Goal: Information Seeking & Learning: Learn about a topic

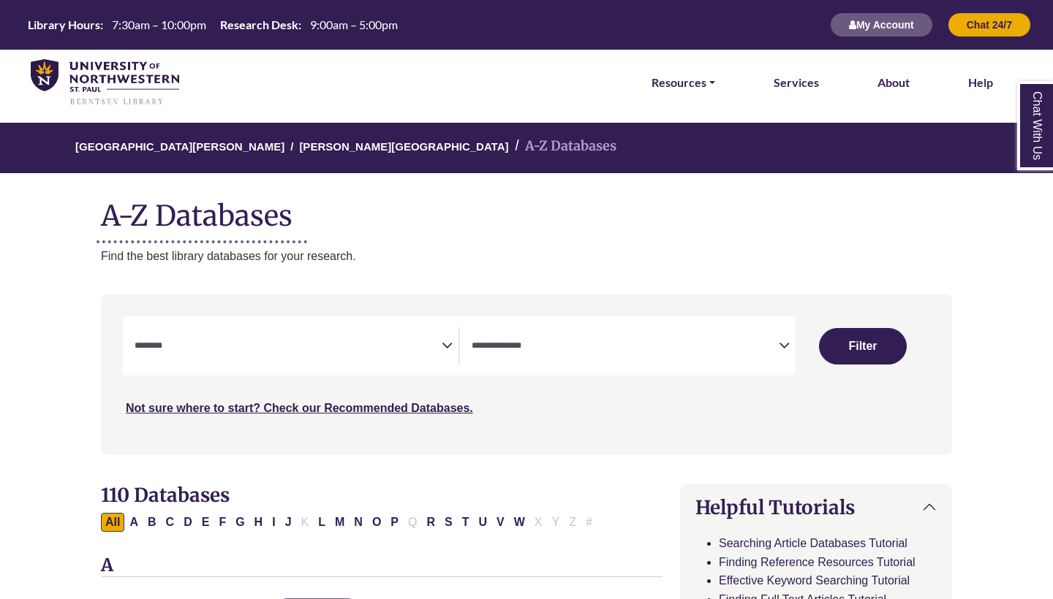
select select "Database Subject Filter"
select select "Database Types Filter"
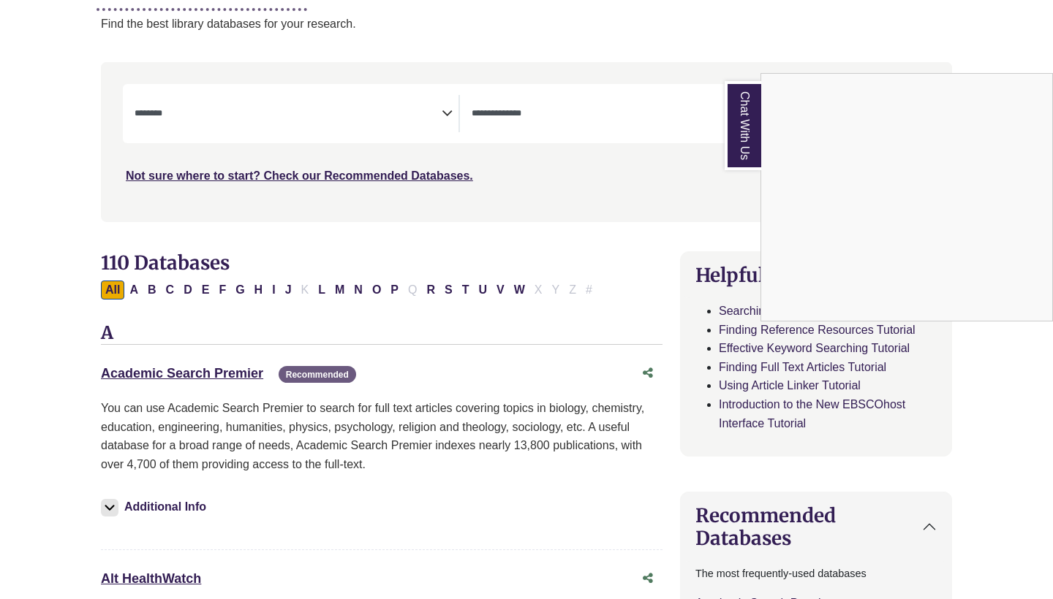
scroll to position [232, 0]
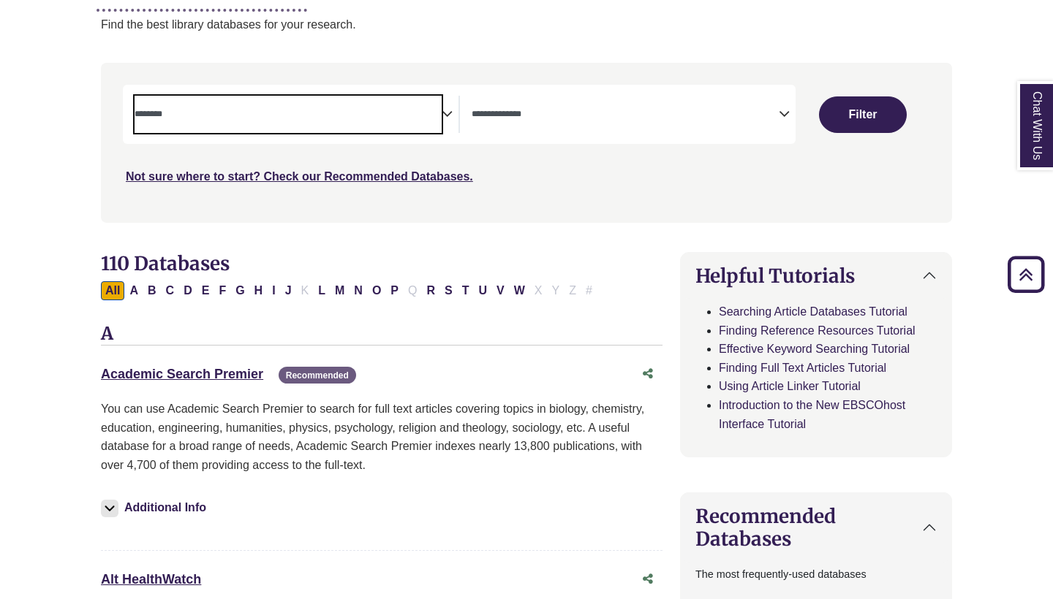
click at [395, 120] on span "Search filters" at bounding box center [287, 114] width 307 height 37
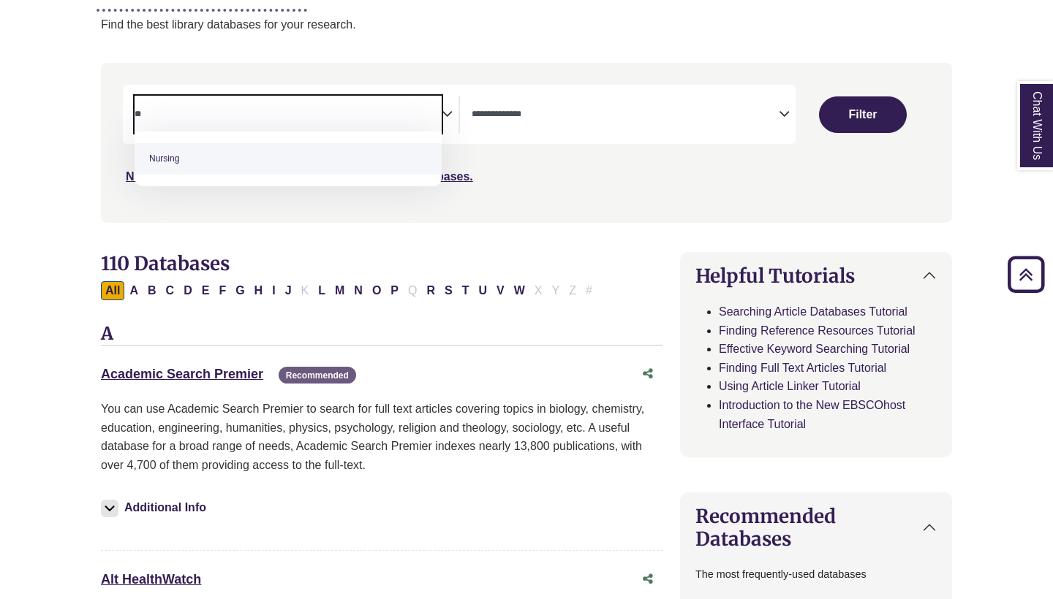
type textarea "**"
select select "*****"
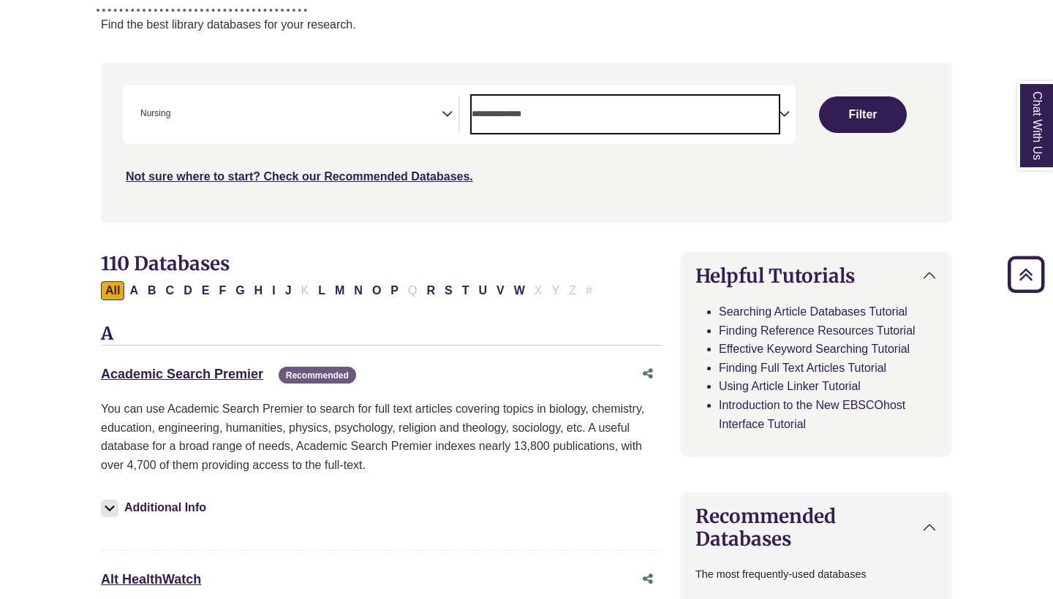
click at [665, 119] on textarea "Search" at bounding box center [624, 116] width 307 height 12
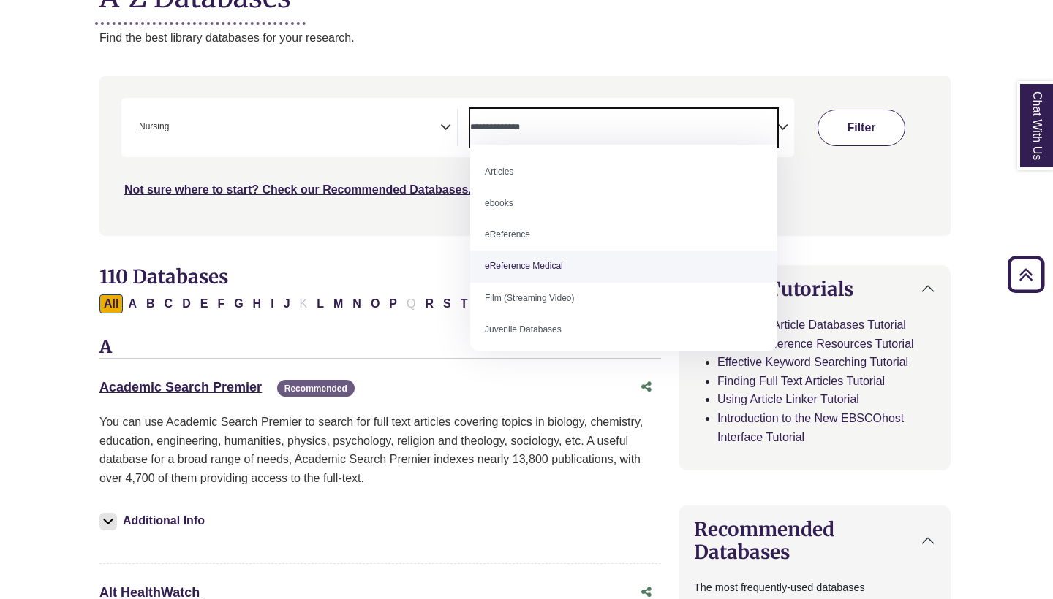
scroll to position [278, 1]
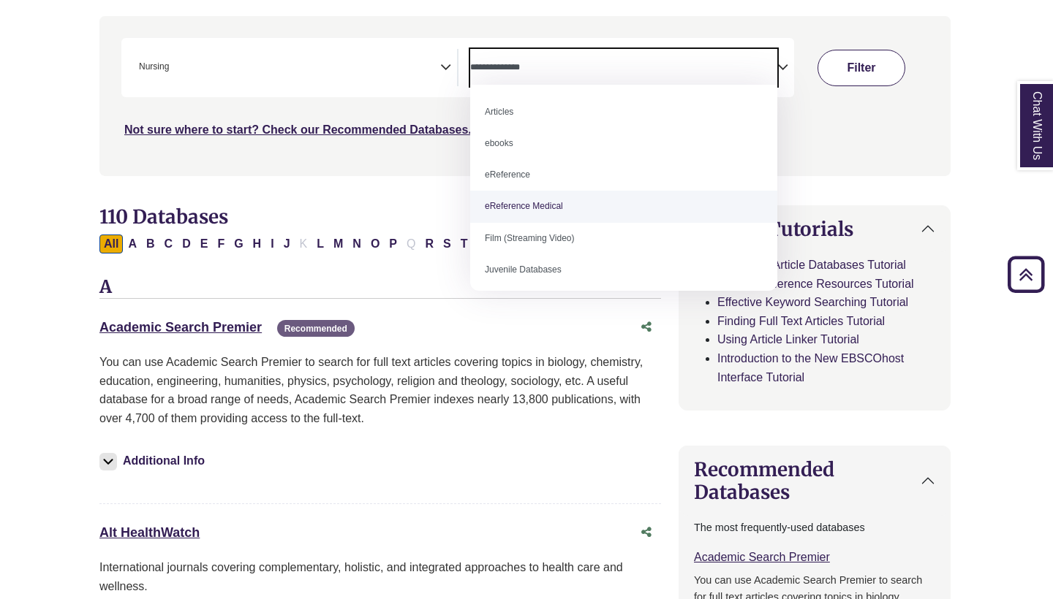
click at [862, 126] on div "***" at bounding box center [524, 88] width 807 height 101
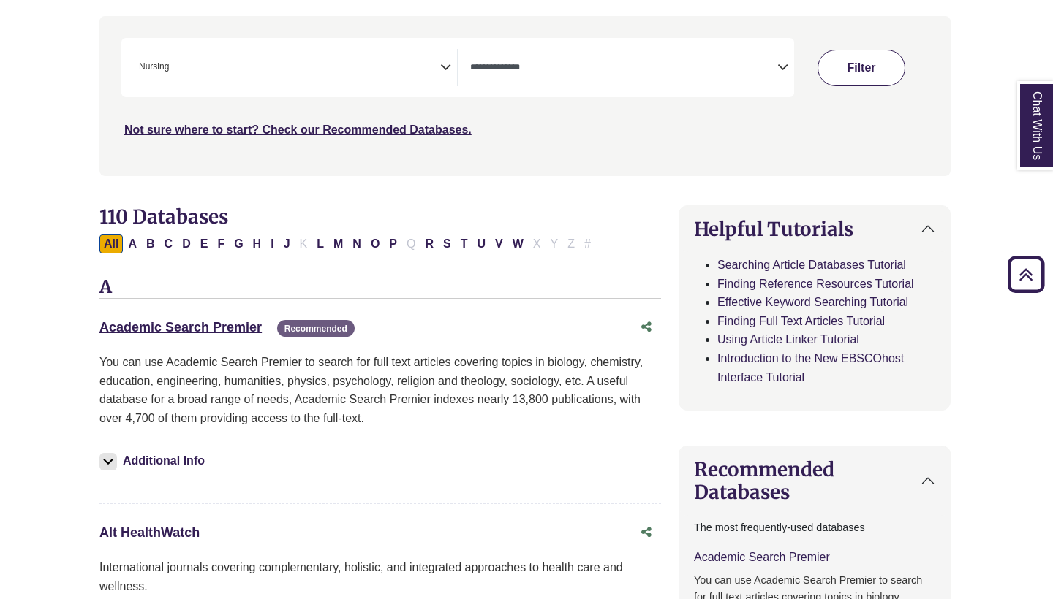
click at [868, 77] on button "Filter" at bounding box center [861, 68] width 88 height 37
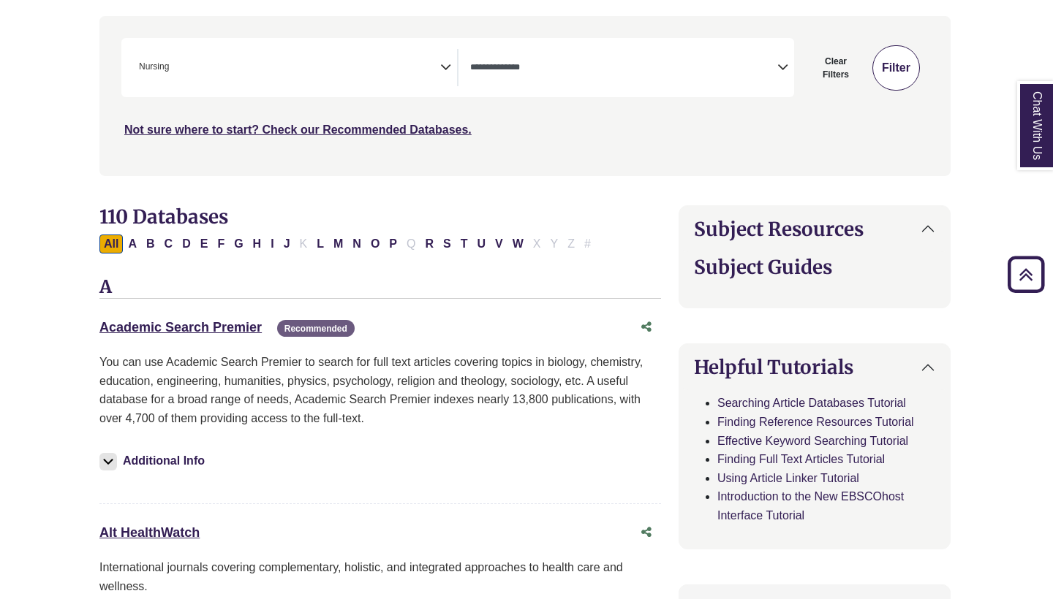
select select "Database Types Filter"
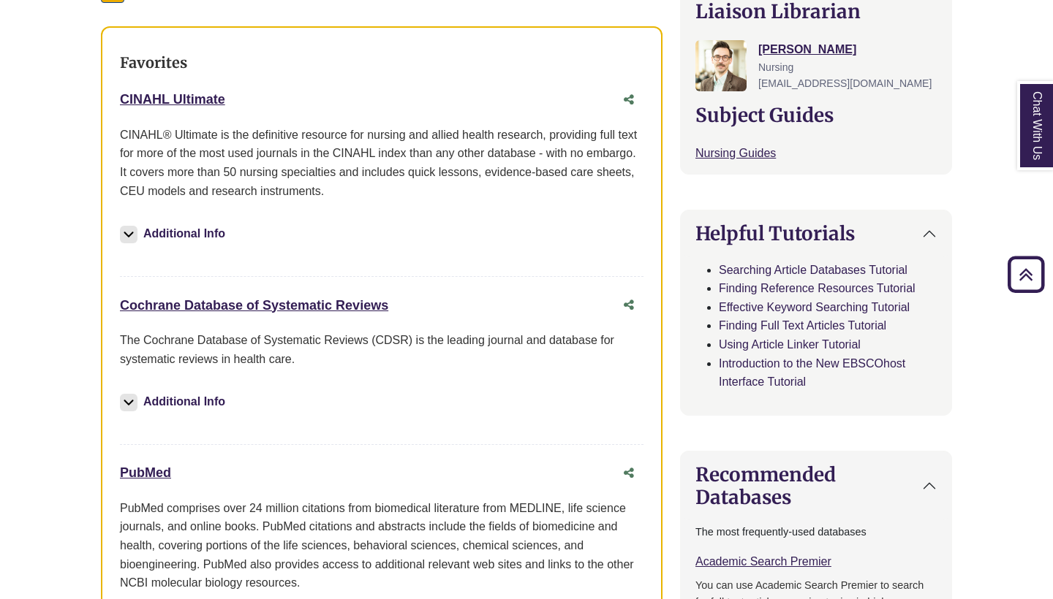
scroll to position [542, 0]
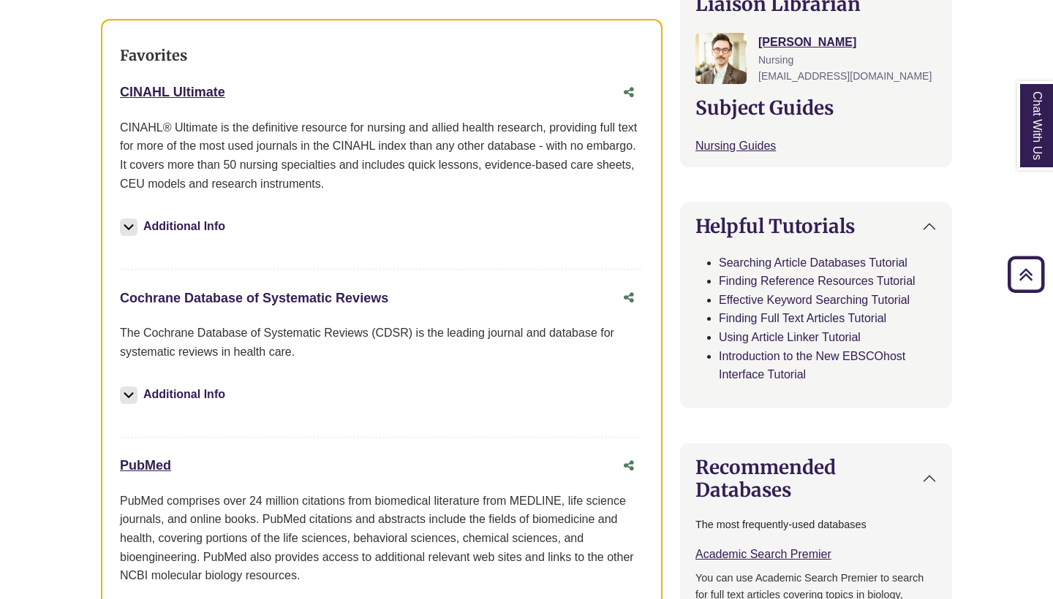
click at [352, 295] on link "Cochrane Database of Systematic Reviews This link opens in a new window" at bounding box center [254, 298] width 268 height 15
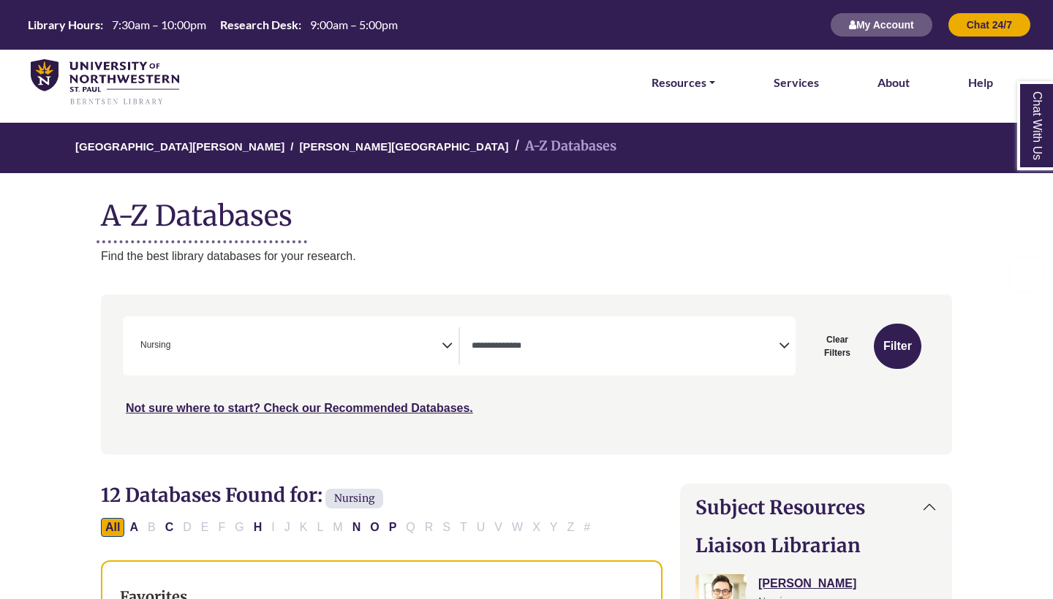
scroll to position [0, 0]
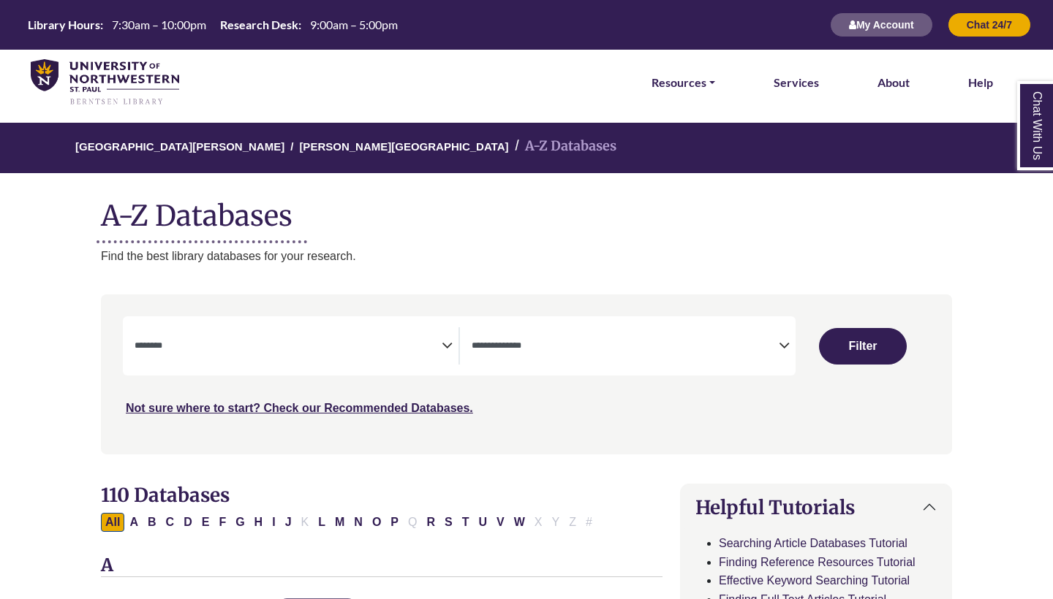
select select "Database Subject Filter"
select select "Database Types Filter"
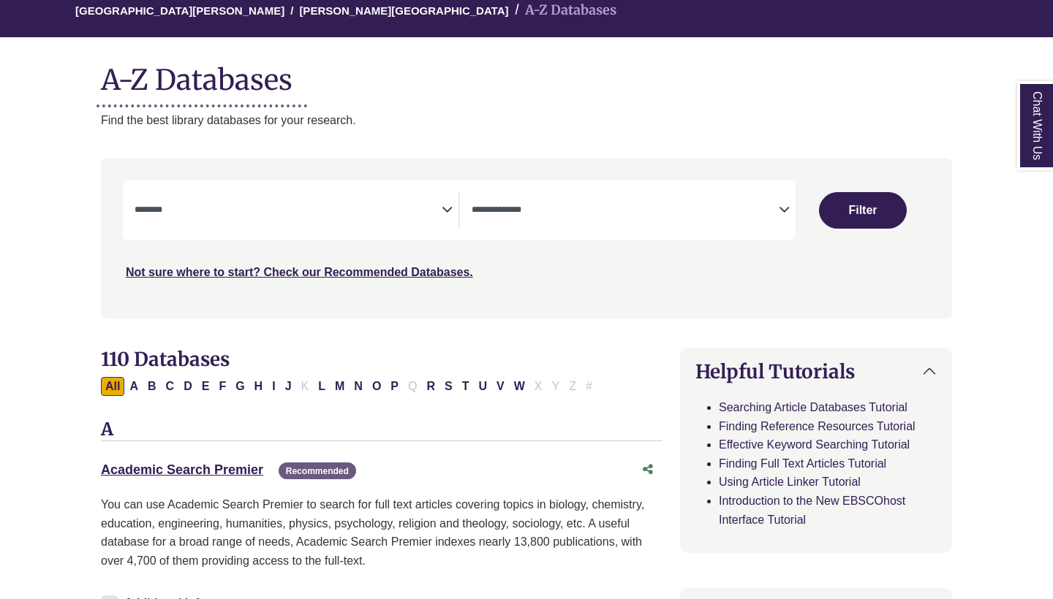
scroll to position [137, 0]
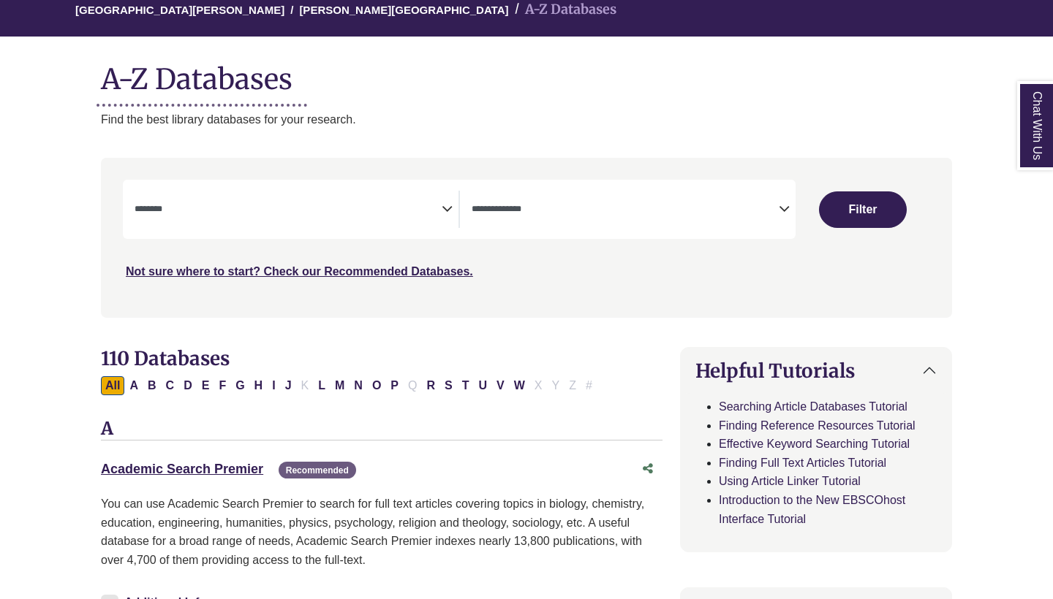
click at [320, 220] on span "Search filters" at bounding box center [287, 209] width 307 height 37
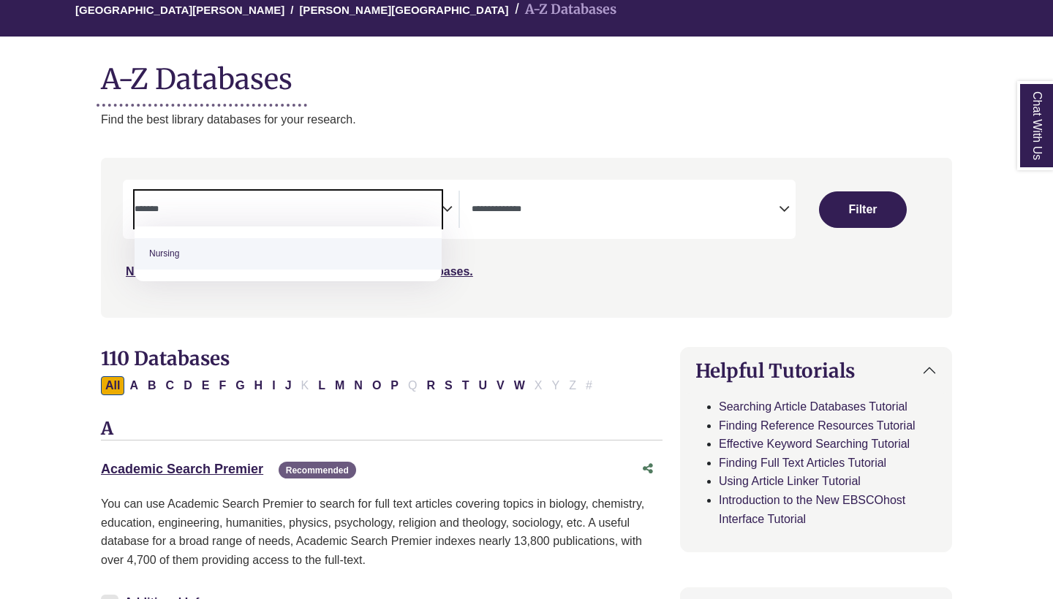
type textarea "*******"
select select "*****"
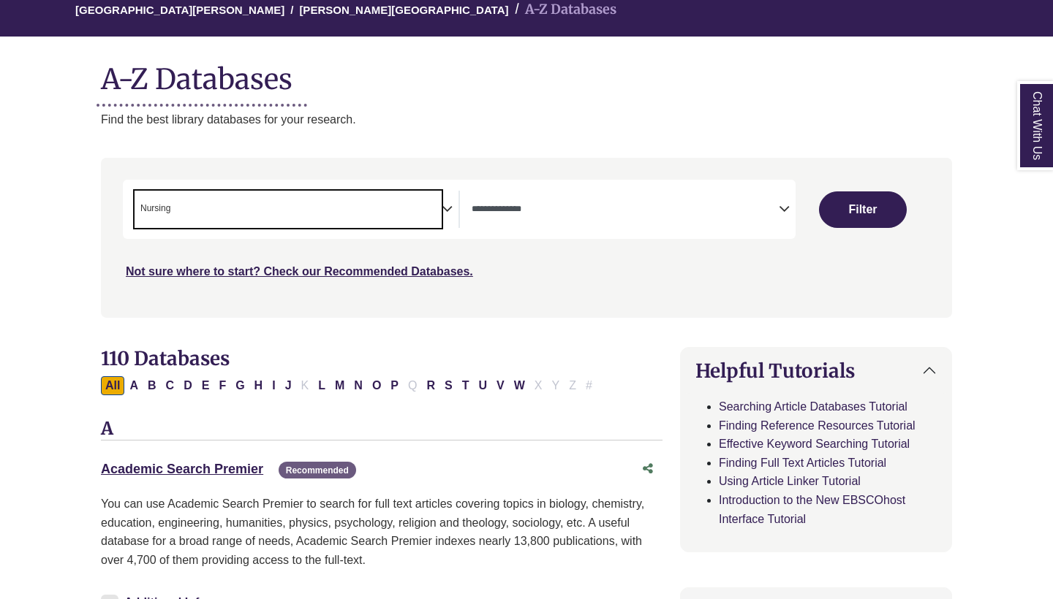
scroll to position [472, 0]
click at [883, 205] on button "Filter" at bounding box center [863, 210] width 88 height 37
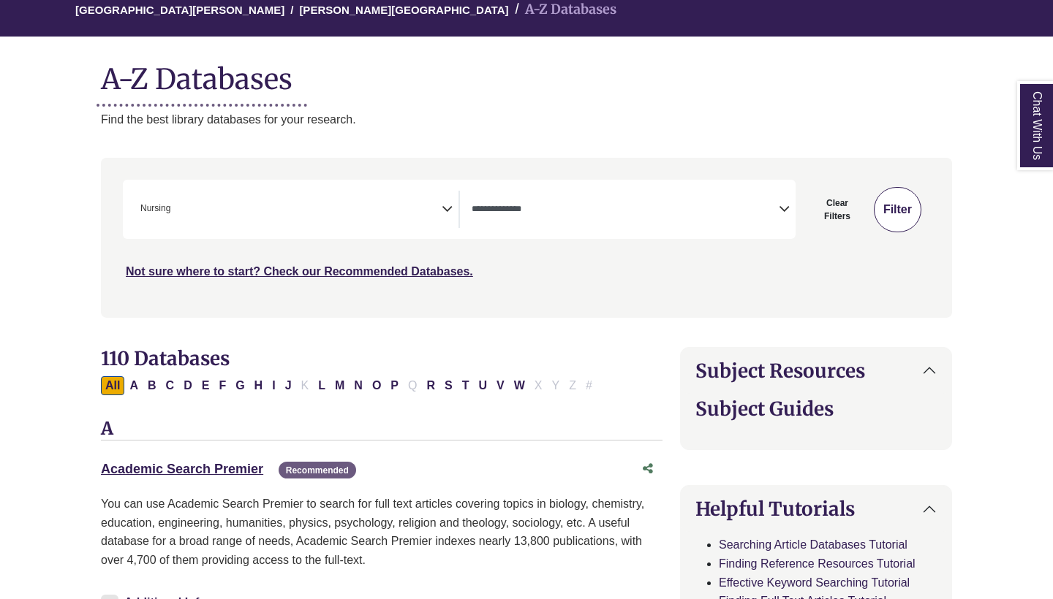
select select "Database Types Filter"
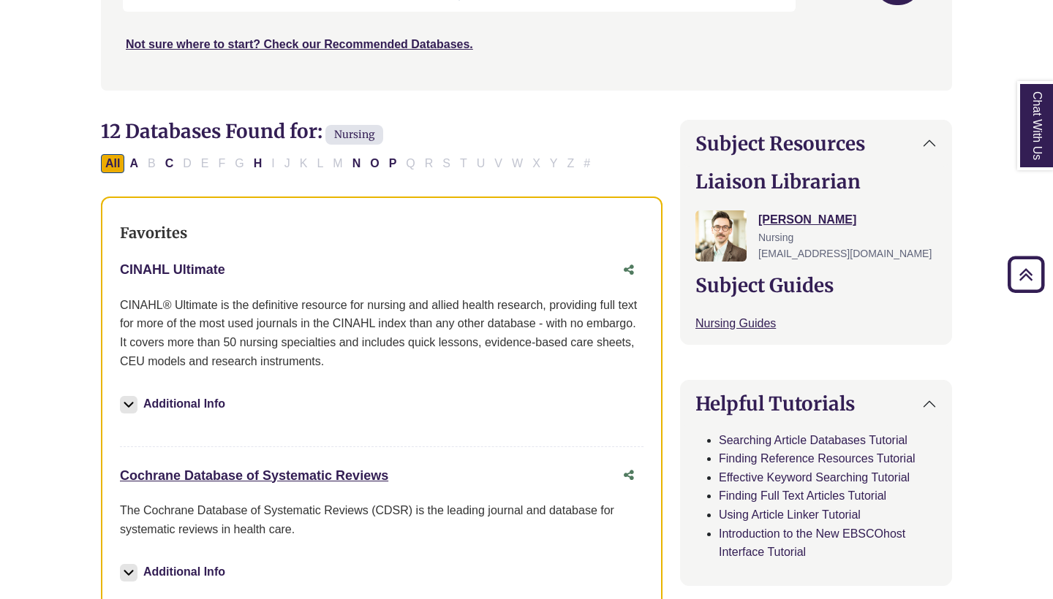
scroll to position [371, 0]
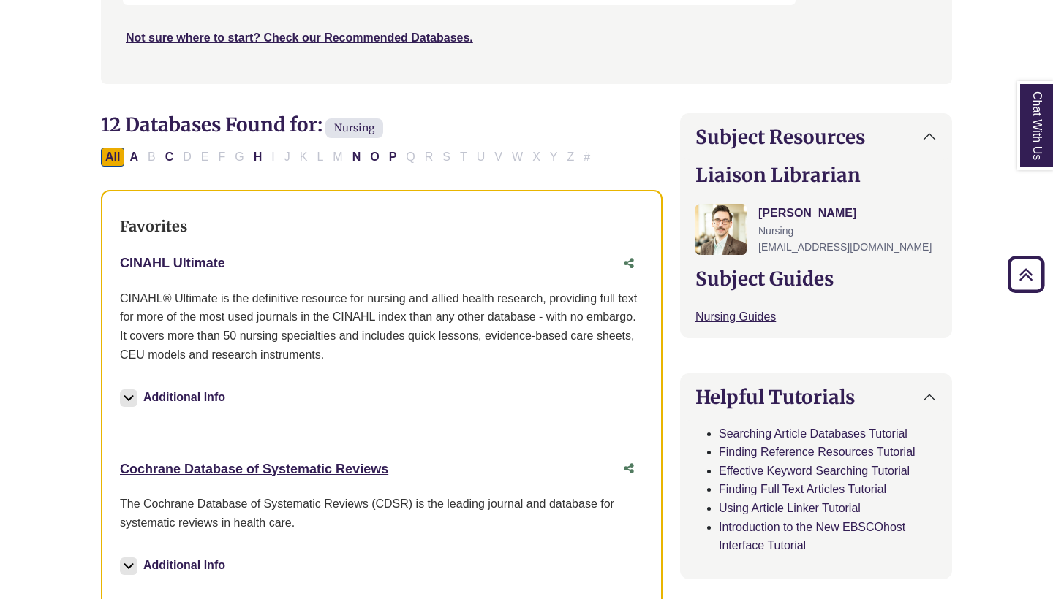
click at [181, 263] on link "CINAHL Ultimate This link opens in a new window" at bounding box center [172, 263] width 105 height 15
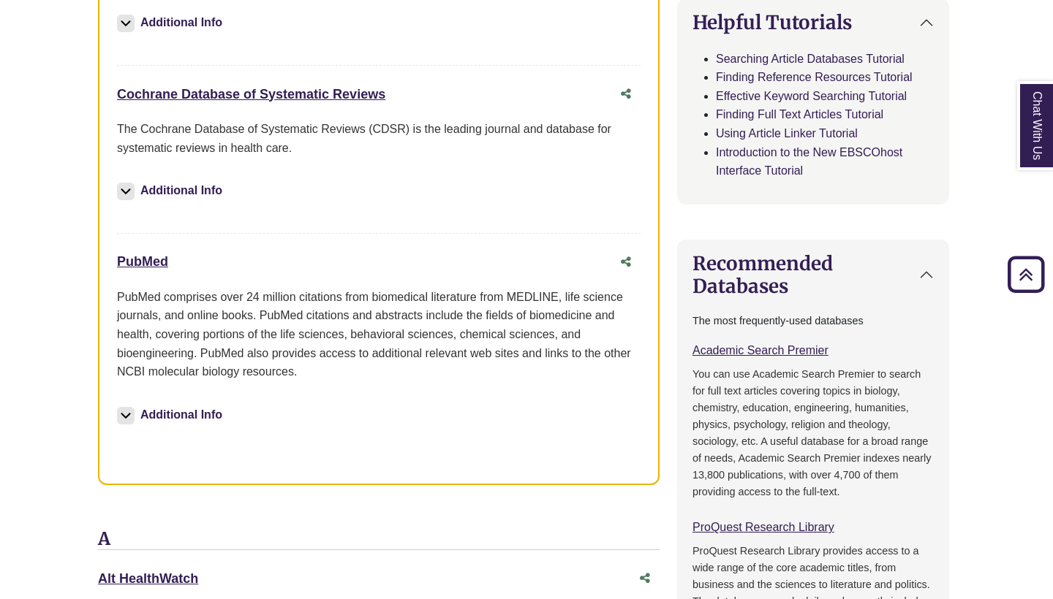
scroll to position [748, 3]
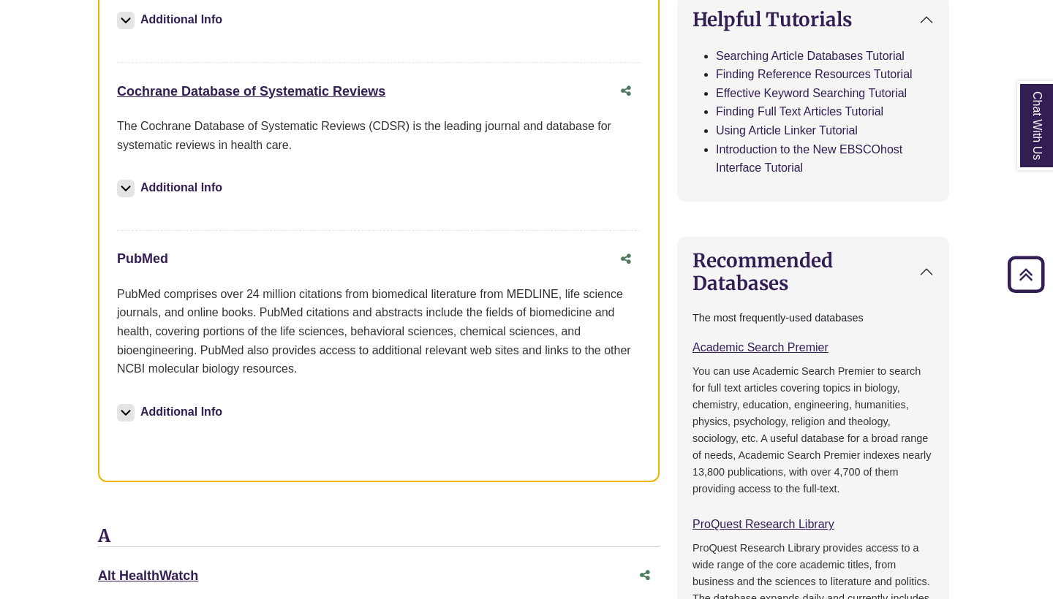
click at [151, 258] on link "PubMed This link opens in a new window" at bounding box center [142, 258] width 51 height 15
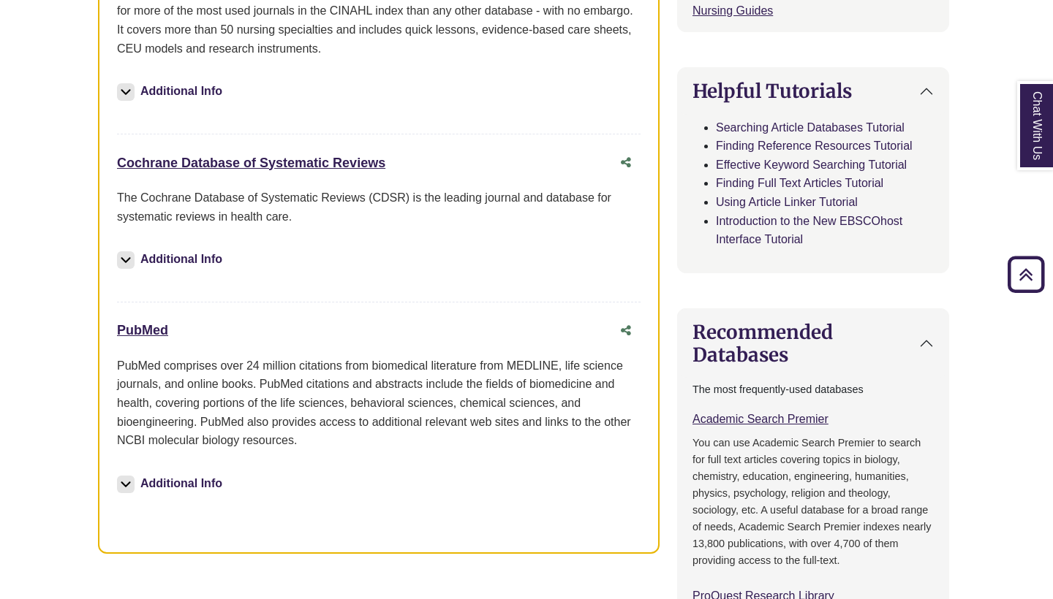
scroll to position [675, 3]
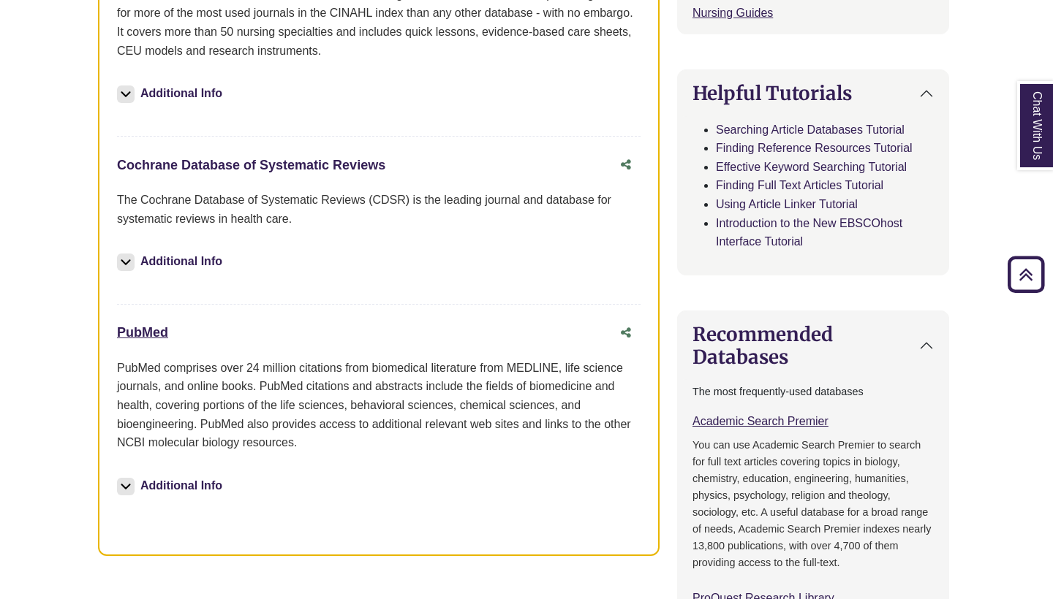
click at [240, 162] on link "Cochrane Database of Systematic Reviews This link opens in a new window" at bounding box center [251, 165] width 268 height 15
